Goal: Transaction & Acquisition: Purchase product/service

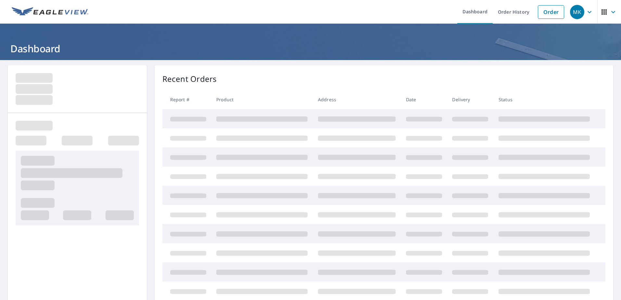
click at [544, 18] on link "Order" at bounding box center [551, 12] width 26 height 14
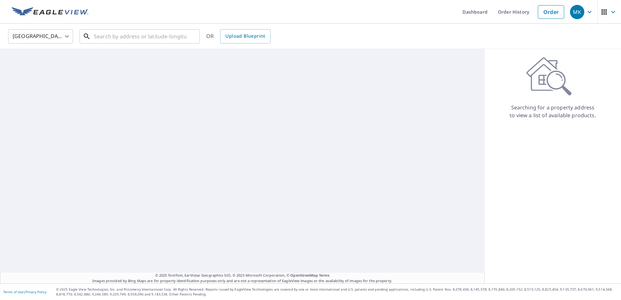
click at [158, 37] on input "text" at bounding box center [140, 36] width 93 height 18
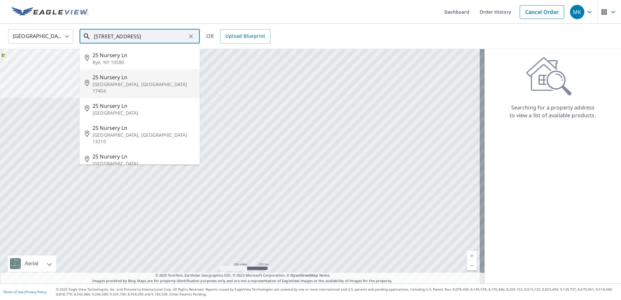
click at [140, 81] on p "[GEOGRAPHIC_DATA], [GEOGRAPHIC_DATA] 17404" at bounding box center [144, 87] width 102 height 13
type input "[STREET_ADDRESS]"
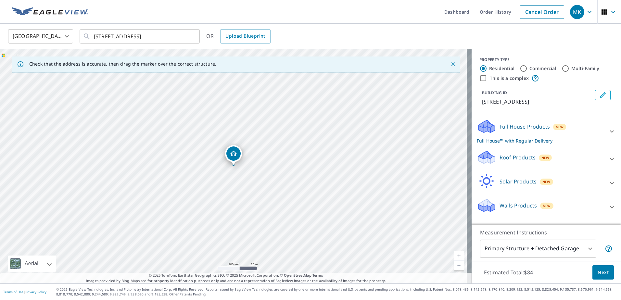
click at [552, 157] on div "Roof Products New" at bounding box center [540, 159] width 127 height 19
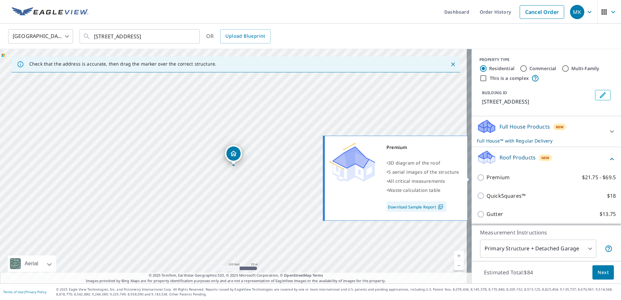
click at [501, 178] on p "Premium" at bounding box center [498, 177] width 23 height 8
click at [487, 178] on input "Premium $21.75 - $69.5" at bounding box center [482, 178] width 10 height 8
checkbox input "true"
checkbox input "false"
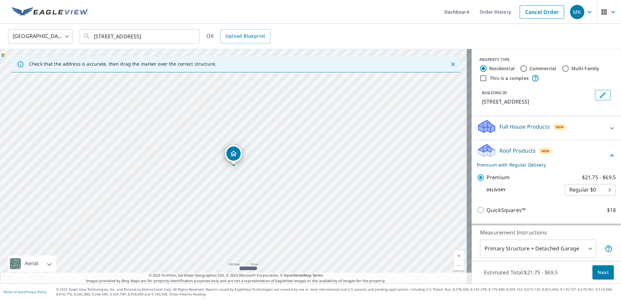
click at [598, 271] on span "Next" at bounding box center [603, 273] width 11 height 8
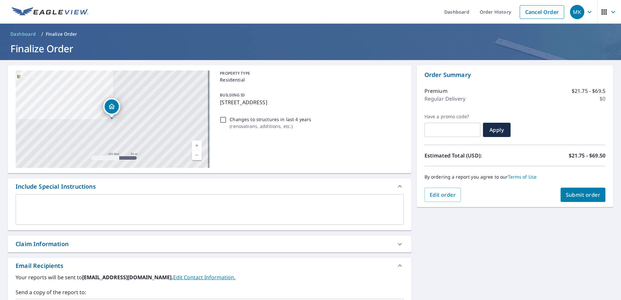
scroll to position [32, 0]
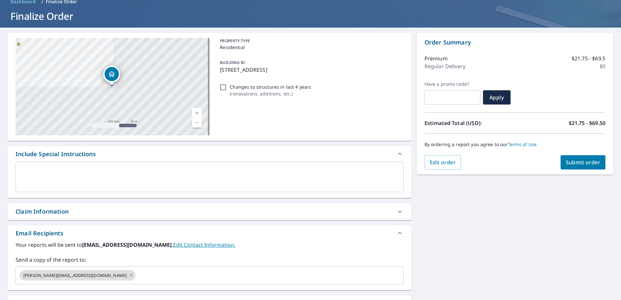
click at [198, 272] on input "text" at bounding box center [263, 275] width 255 height 12
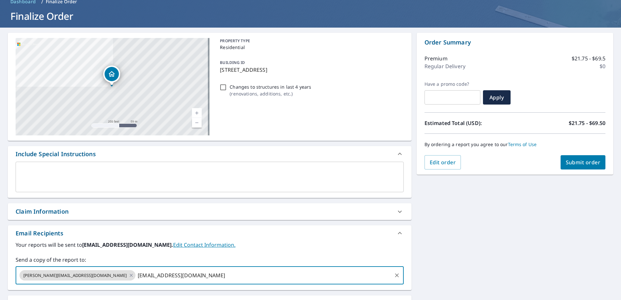
type input "[EMAIL_ADDRESS][DOMAIN_NAME]"
click at [263, 236] on div "Email Recipients" at bounding box center [204, 233] width 377 height 9
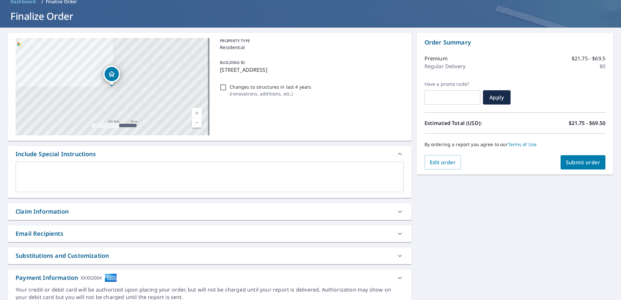
click at [570, 165] on span "Submit order" at bounding box center [583, 162] width 35 height 7
checkbox input "true"
